Goal: Task Accomplishment & Management: Complete application form

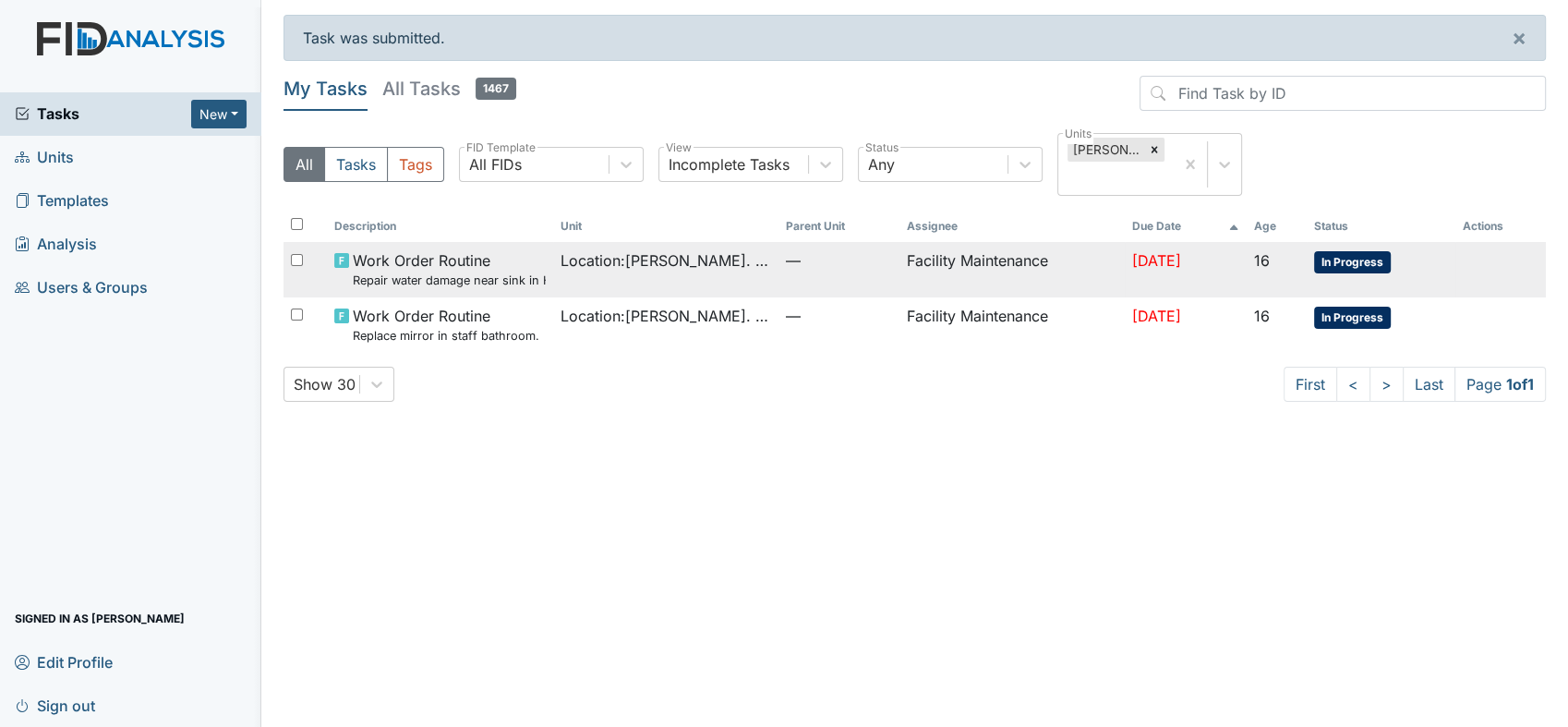
click at [446, 273] on small "Repair water damage near sink in HC bathroom." at bounding box center [448, 280] width 192 height 18
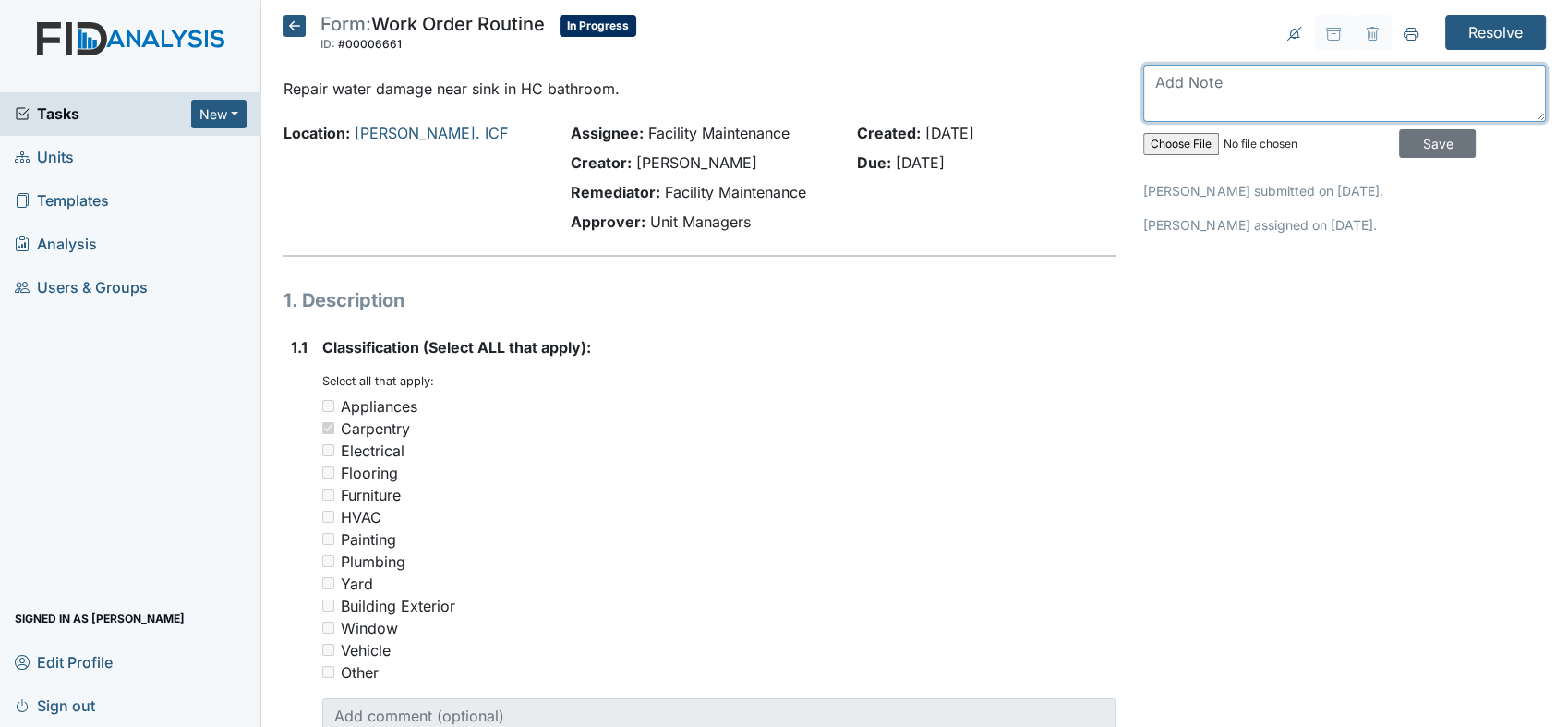
click at [1155, 74] on textarea at bounding box center [1344, 93] width 403 height 58
type textarea "h"
type textarea "HC bathroom has new tile floor and wall bathroom1"
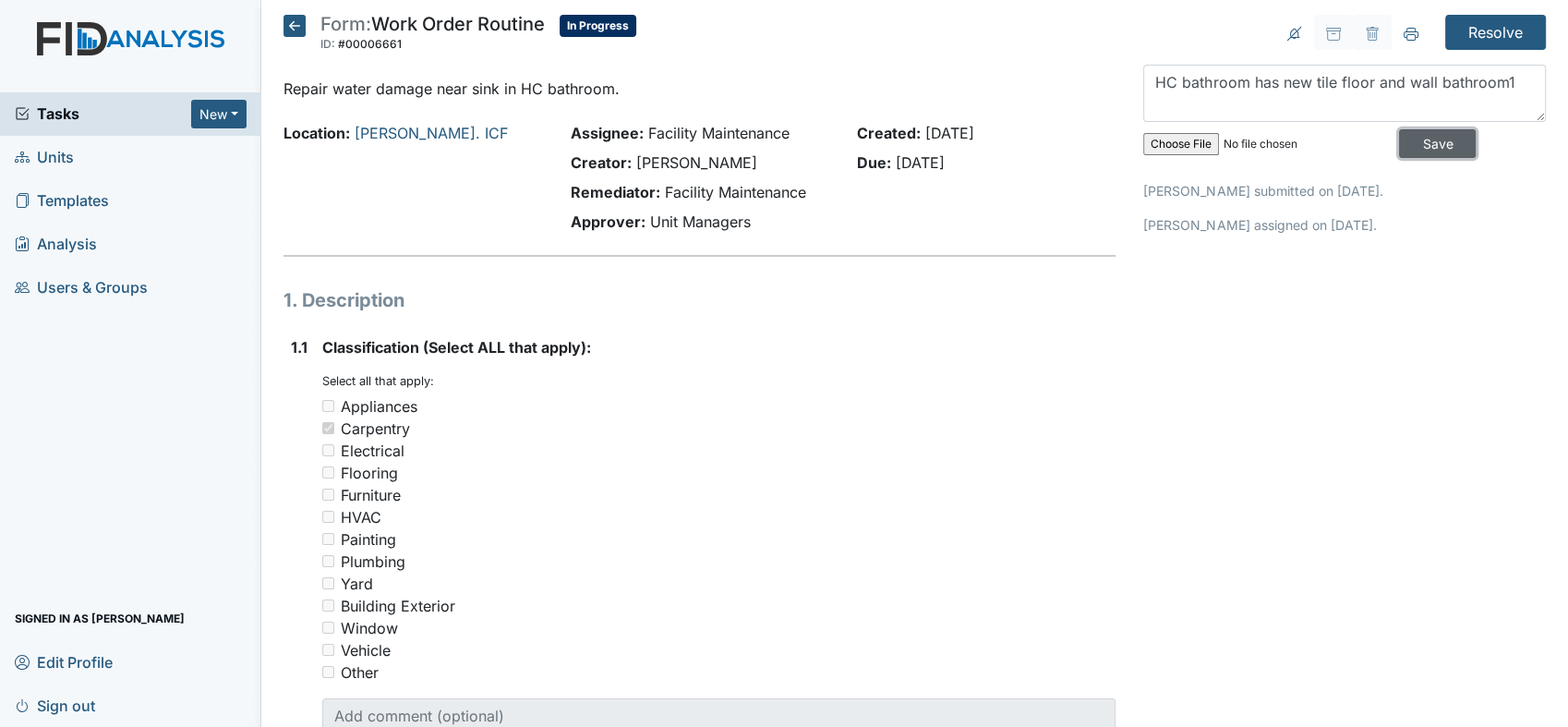
click at [1410, 144] on input "Save" at bounding box center [1437, 144] width 76 height 28
click at [1470, 32] on input "Resolve" at bounding box center [1495, 32] width 101 height 35
click at [1477, 27] on input "Resolve" at bounding box center [1495, 32] width 101 height 35
